Goal: Task Accomplishment & Management: Complete application form

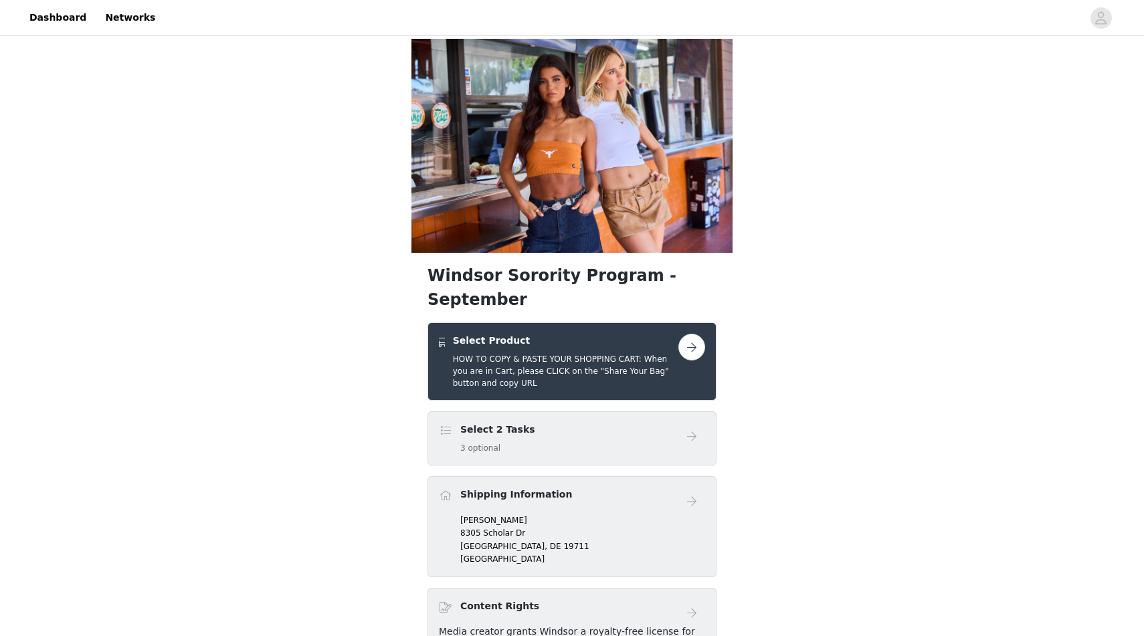
scroll to position [15, 0]
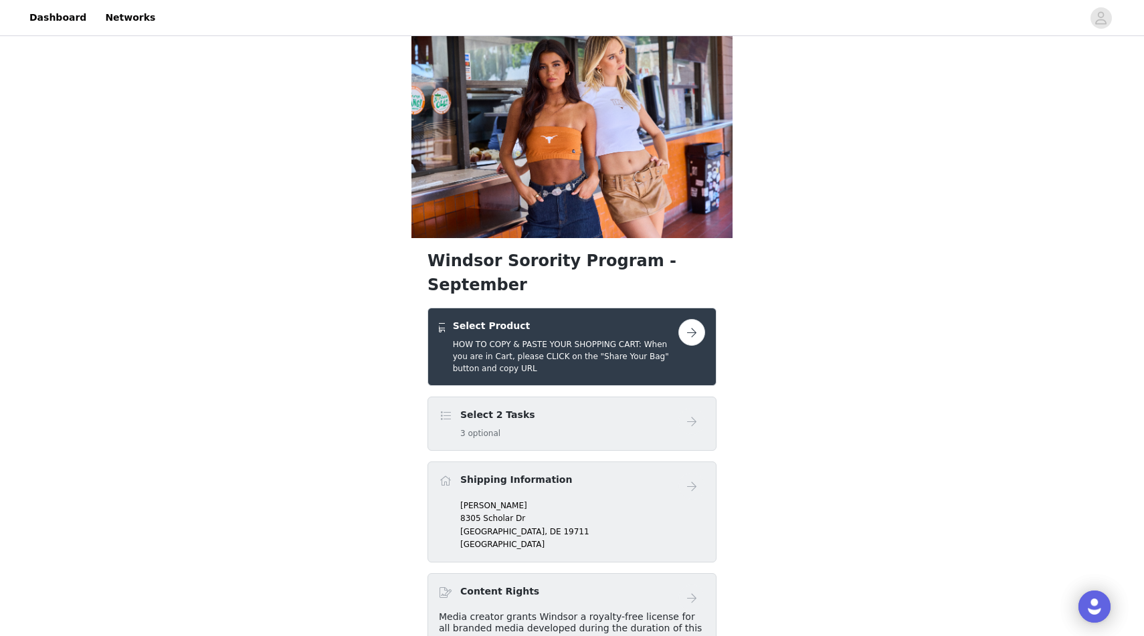
click at [693, 319] on button "button" at bounding box center [692, 332] width 27 height 27
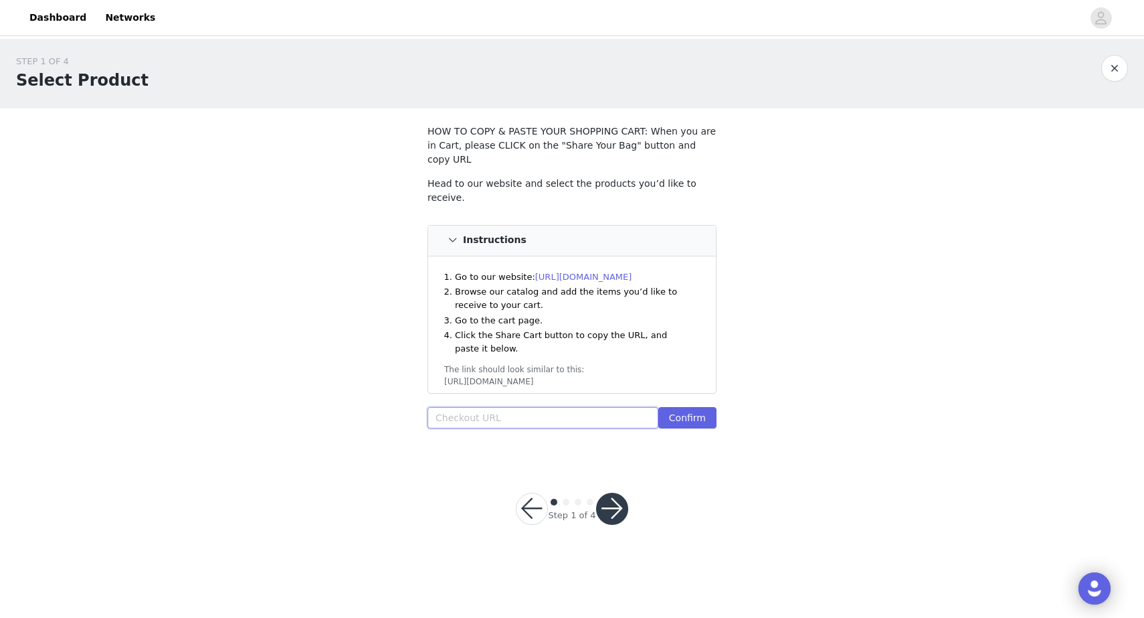
click at [584, 407] on input "text" at bounding box center [543, 417] width 231 height 21
paste input "[URL][DOMAIN_NAME]"
type input "[URL][DOMAIN_NAME]"
click at [698, 407] on button "Confirm" at bounding box center [688, 417] width 58 height 21
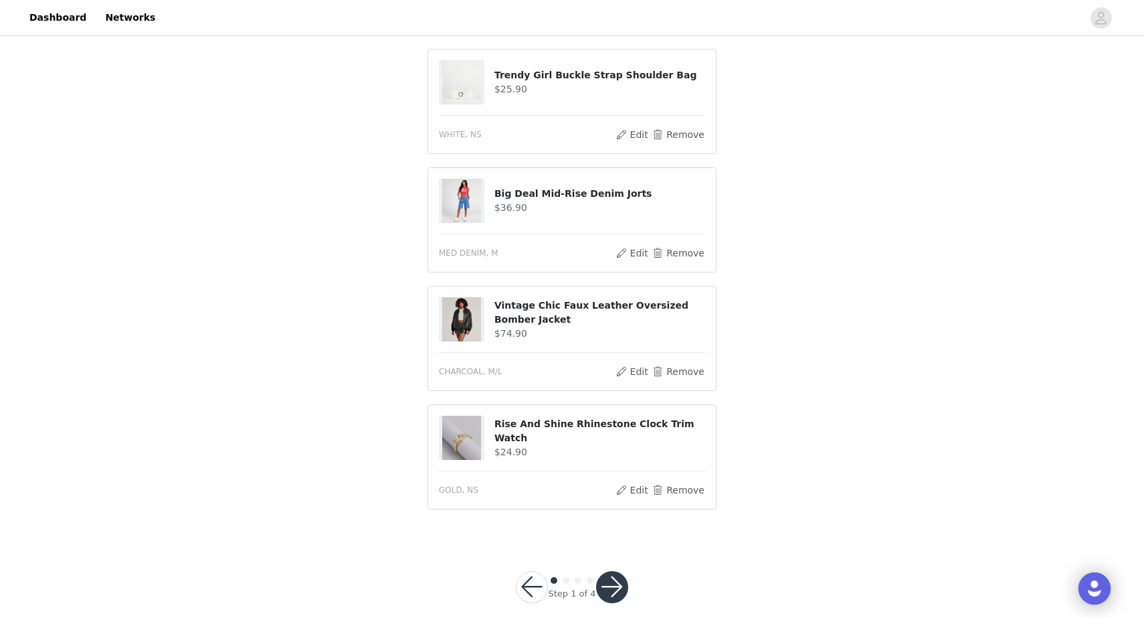
scroll to position [621, 0]
click at [611, 572] on button "button" at bounding box center [612, 588] width 32 height 32
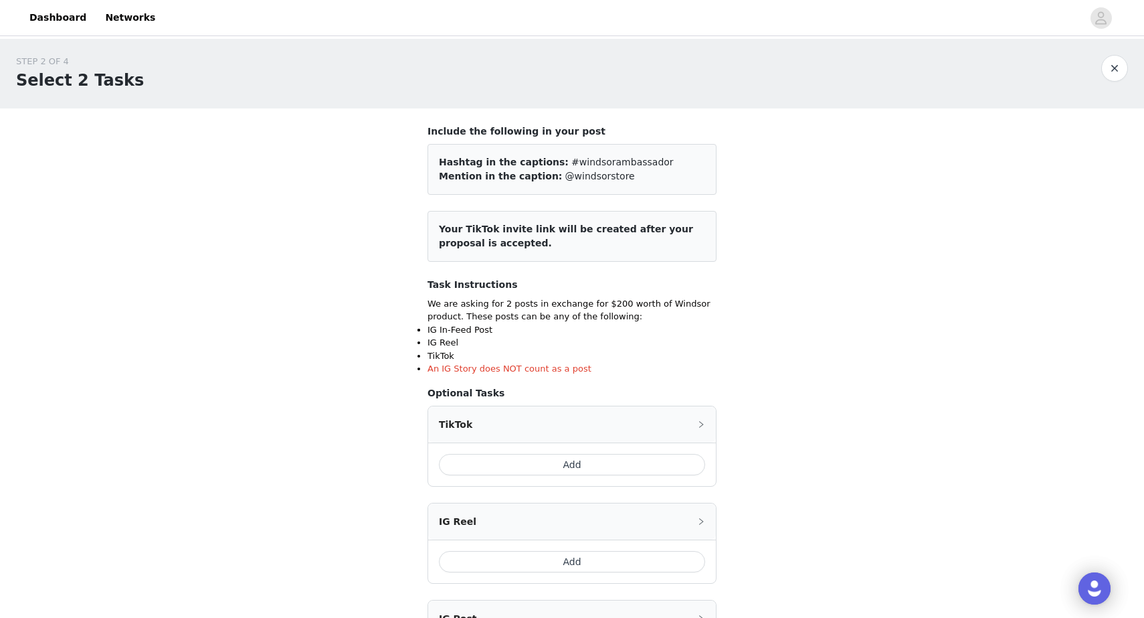
scroll to position [78, 0]
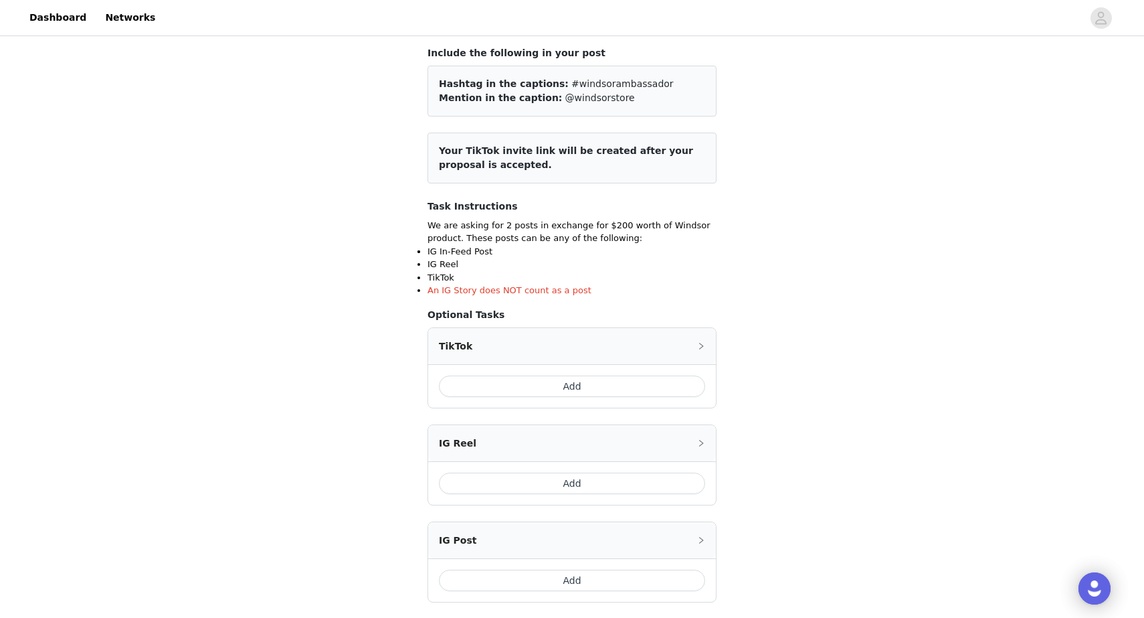
click at [555, 385] on button "Add" at bounding box center [572, 385] width 266 height 21
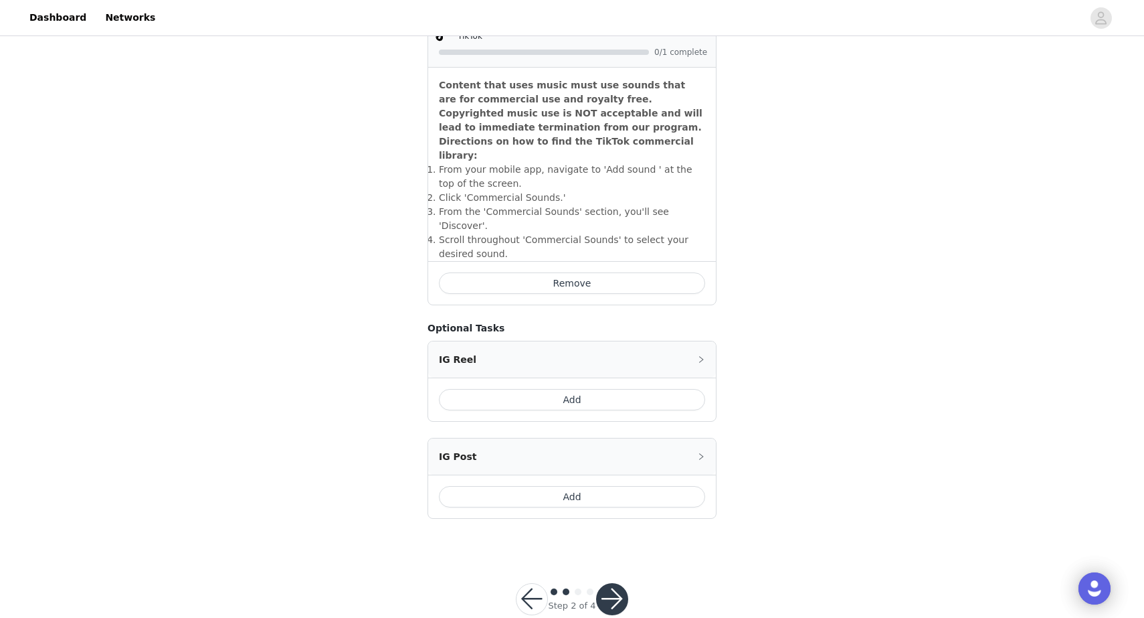
scroll to position [413, 0]
click at [563, 487] on button "Add" at bounding box center [572, 497] width 266 height 21
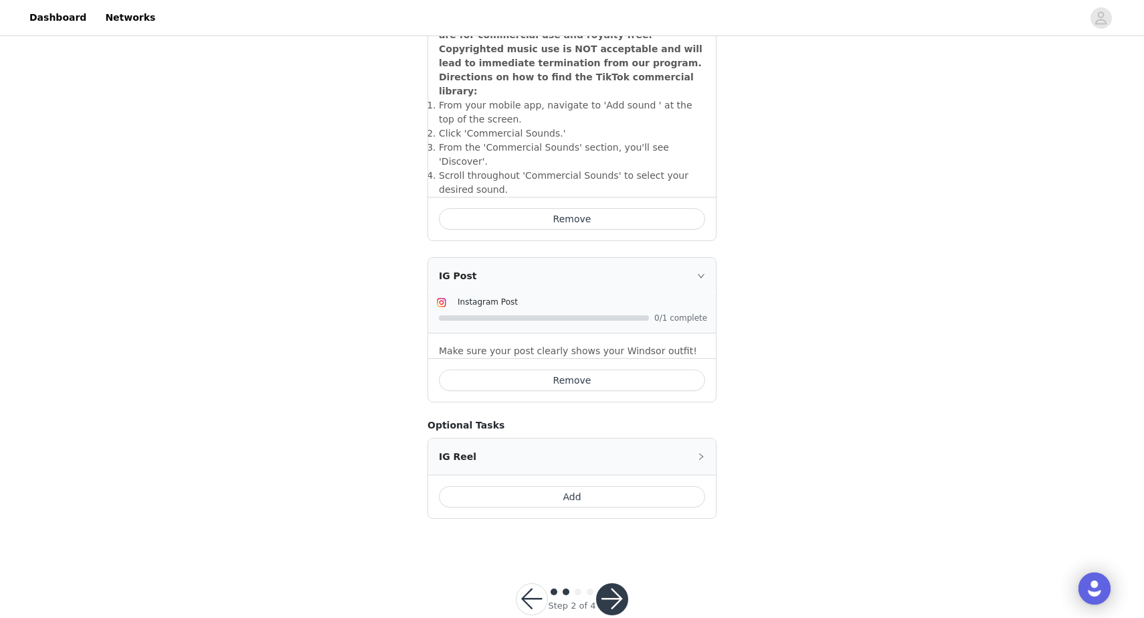
scroll to position [477, 0]
click at [613, 584] on button "button" at bounding box center [612, 600] width 32 height 32
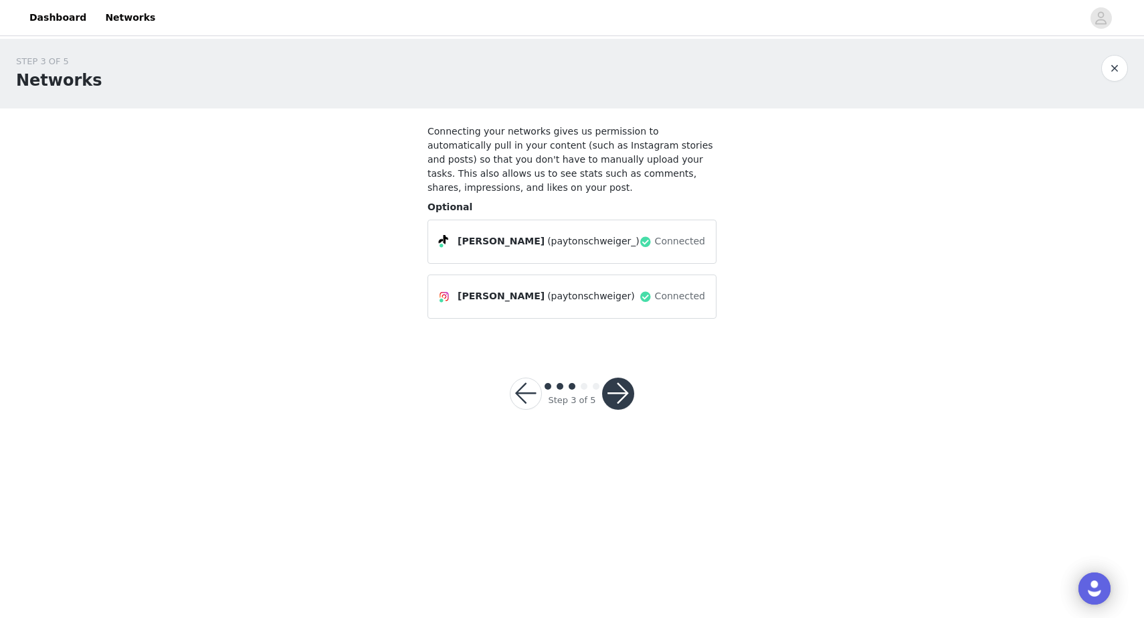
click at [617, 390] on button "button" at bounding box center [618, 393] width 32 height 32
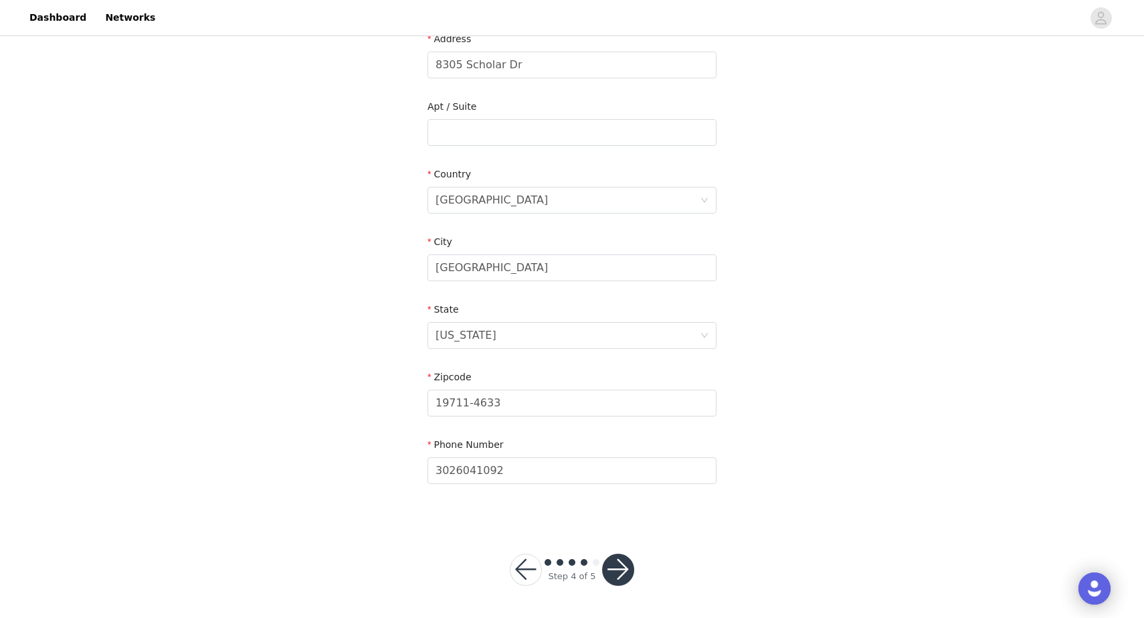
scroll to position [294, 0]
click at [616, 562] on button "button" at bounding box center [618, 570] width 32 height 32
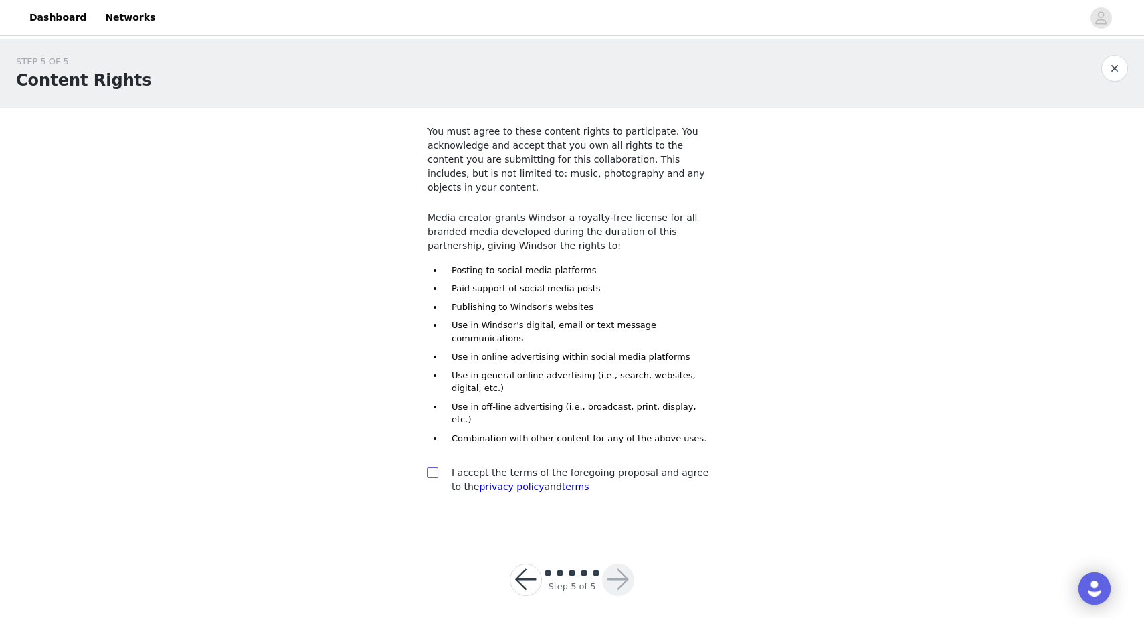
click at [433, 467] on input "checkbox" at bounding box center [432, 471] width 9 height 9
checkbox input "true"
click at [621, 564] on button "button" at bounding box center [618, 580] width 32 height 32
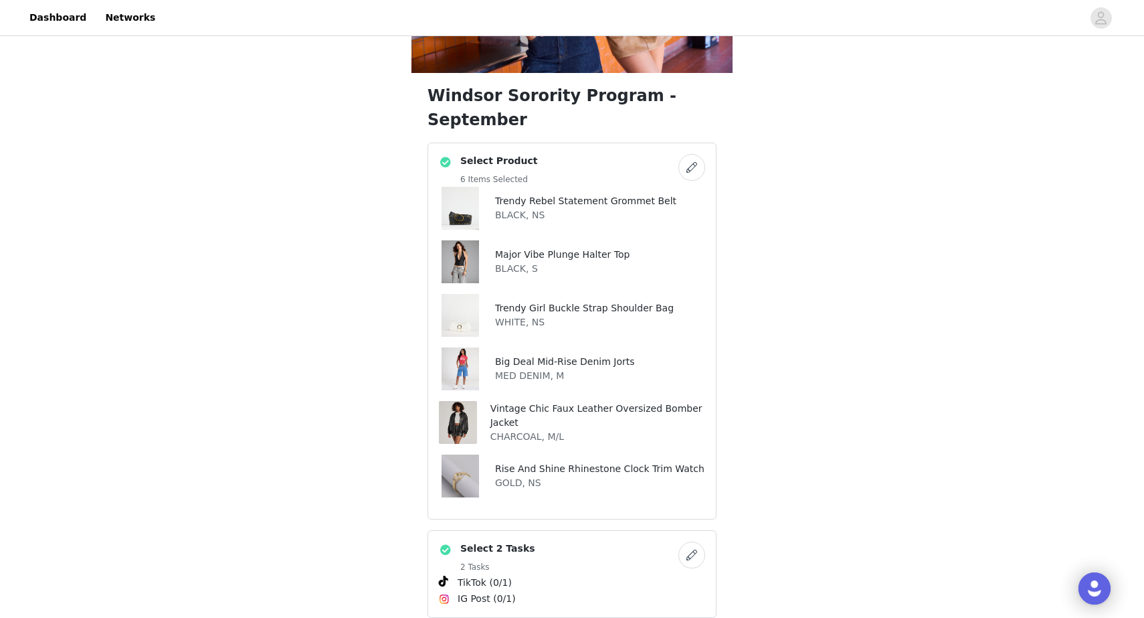
scroll to position [176, 0]
